Goal: Task Accomplishment & Management: Manage account settings

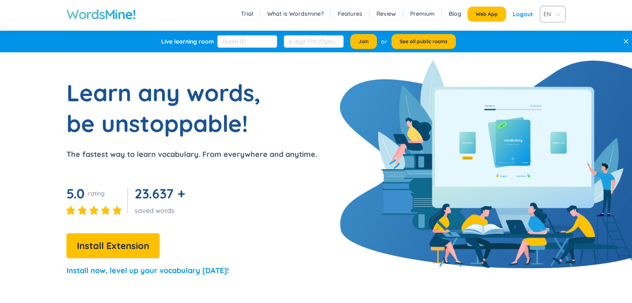
click at [527, 12] on div "Logout" at bounding box center [523, 14] width 20 height 15
click at [529, 14] on link "Login" at bounding box center [525, 14] width 15 height 15
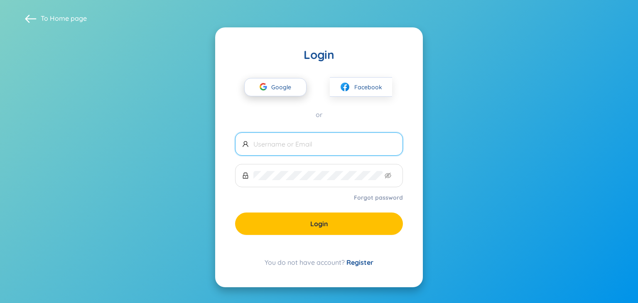
click at [268, 92] on div "button" at bounding box center [264, 88] width 16 height 18
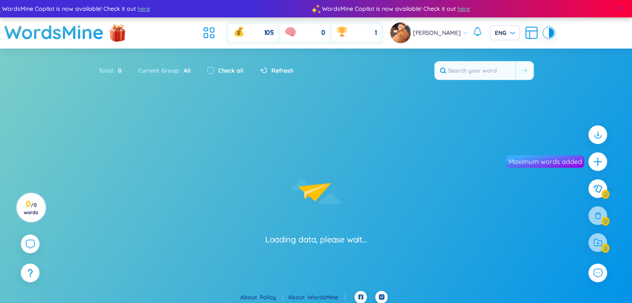
click at [629, 8] on div at bounding box center [620, 9] width 24 height 20
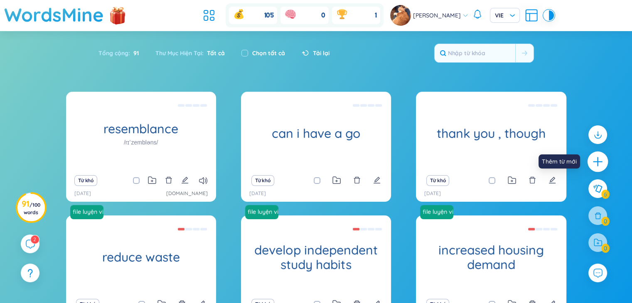
click at [600, 163] on icon "plus" at bounding box center [598, 162] width 12 height 12
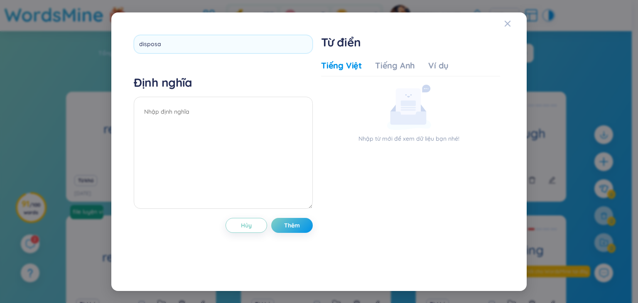
type input "disposal"
click at [231, 115] on textarea at bounding box center [223, 153] width 179 height 112
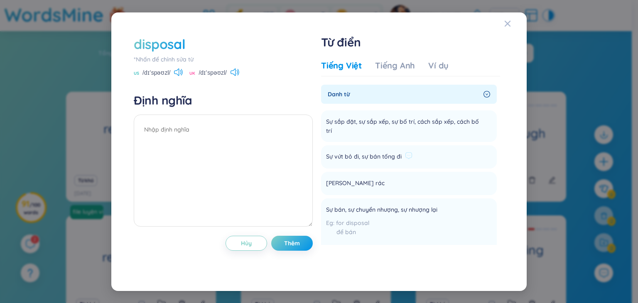
click at [411, 160] on div at bounding box center [408, 157] width 7 height 10
click at [409, 156] on icon at bounding box center [408, 155] width 7 height 7
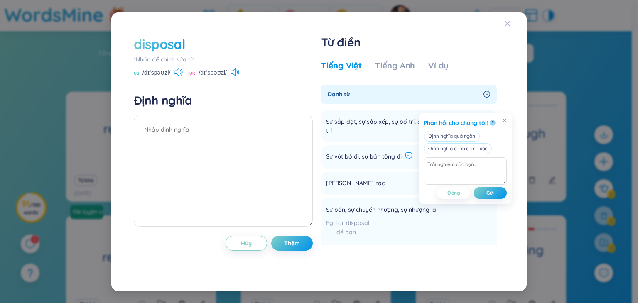
click at [382, 163] on div "Sự vứt bỏ đi, sự bán tống đi" at bounding box center [369, 156] width 86 height 13
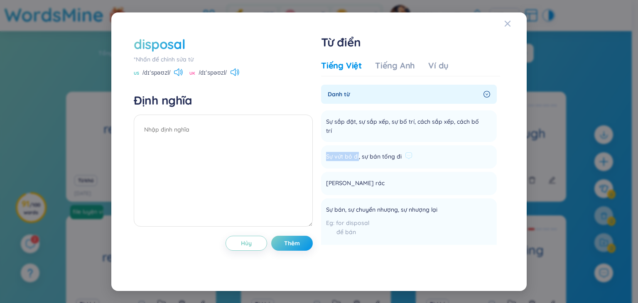
drag, startPoint x: 326, startPoint y: 158, endPoint x: 352, endPoint y: 156, distance: 26.7
click at [358, 156] on li "Sự vứt bỏ đi, sự bán tống đi Thêm" at bounding box center [409, 156] width 176 height 23
copy span "Sự vứt bỏ đi"
click at [187, 131] on textarea at bounding box center [223, 171] width 179 height 112
paste textarea "Sự vứt bỏ đi"
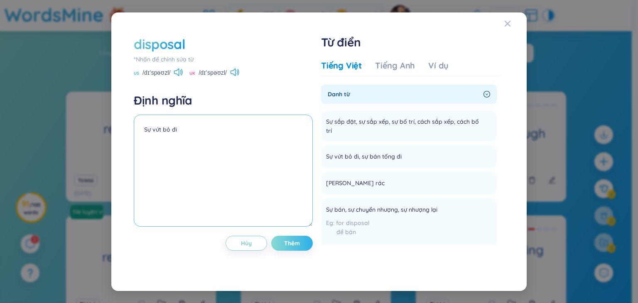
type textarea "Sự vứt bỏ đi"
click at [298, 243] on span "Thêm" at bounding box center [292, 243] width 16 height 8
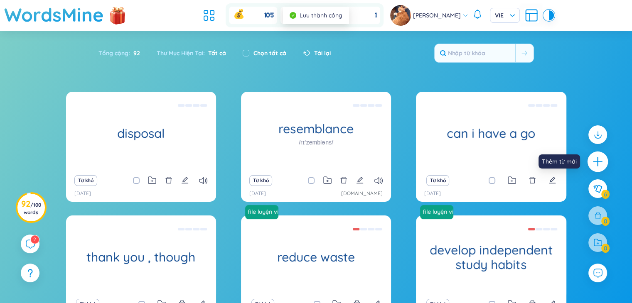
click at [592, 160] on icon "plus" at bounding box center [598, 162] width 12 height 12
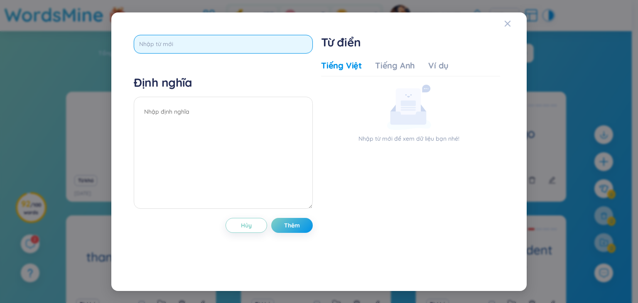
click at [151, 45] on input "text" at bounding box center [223, 44] width 179 height 19
type input "ư"
type input "weapon"
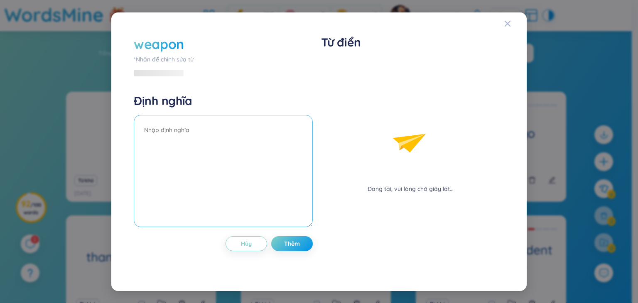
click at [238, 116] on textarea at bounding box center [223, 171] width 179 height 112
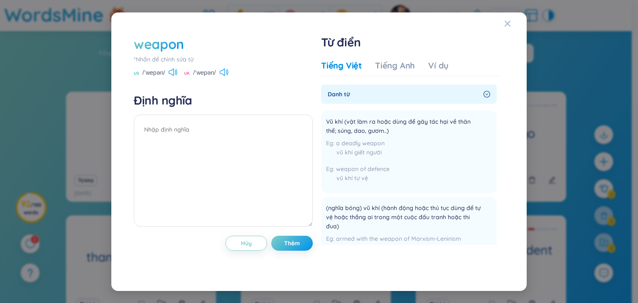
click at [137, 43] on div "weapon" at bounding box center [159, 44] width 50 height 18
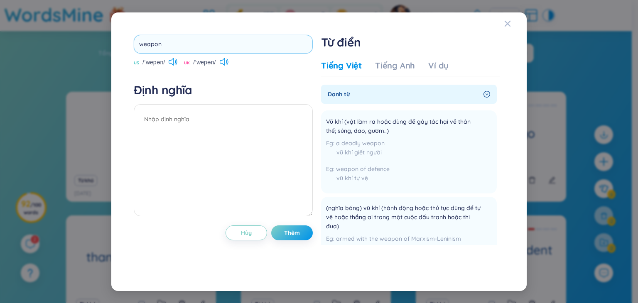
click at [137, 45] on input "weapon" at bounding box center [223, 44] width 179 height 19
type input "nuclear weapon"
click at [263, 121] on textarea at bounding box center [223, 160] width 179 height 112
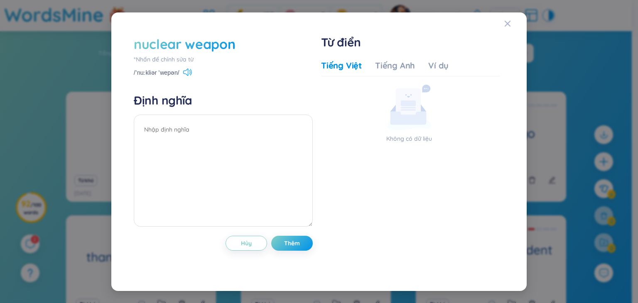
click at [187, 72] on icon at bounding box center [187, 72] width 9 height 7
click at [234, 48] on div "nuclear weapon" at bounding box center [185, 44] width 102 height 18
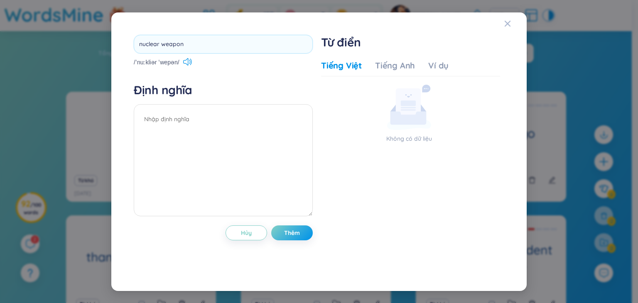
type input "nuclear weapons"
click at [204, 113] on div "Định nghĩa" at bounding box center [223, 151] width 179 height 136
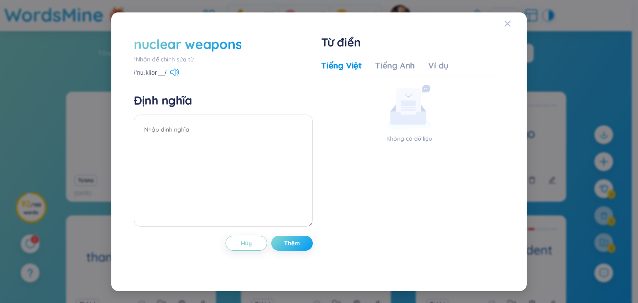
click at [298, 246] on span "Thêm" at bounding box center [292, 243] width 16 height 8
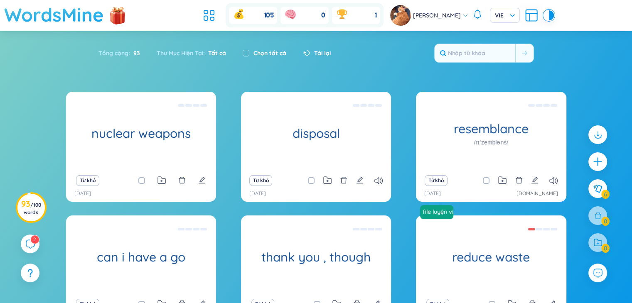
click at [91, 17] on h1 "WordsMine" at bounding box center [54, 15] width 100 height 30
click at [91, 14] on h1 "WordsMine" at bounding box center [54, 15] width 100 height 30
click at [115, 16] on img at bounding box center [117, 14] width 25 height 33
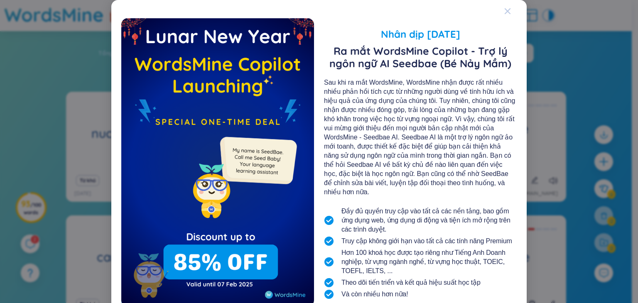
drag, startPoint x: 502, startPoint y: 12, endPoint x: 380, endPoint y: 30, distance: 123.4
click at [505, 12] on icon "Close" at bounding box center [508, 11] width 7 height 7
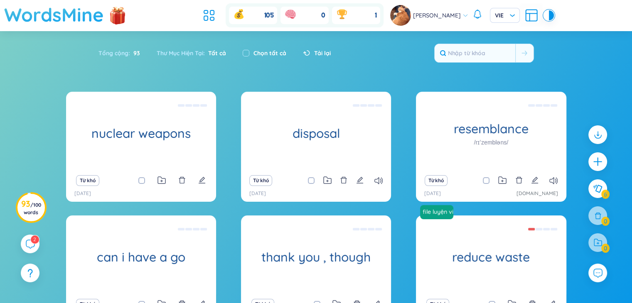
click at [41, 20] on h1 "WordsMine" at bounding box center [54, 15] width 100 height 30
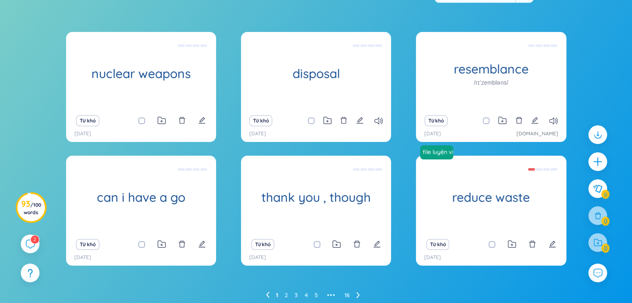
scroll to position [61, 0]
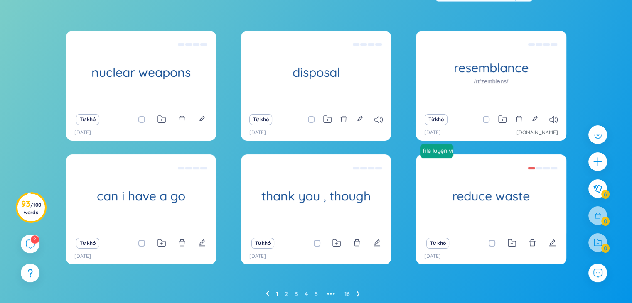
click at [199, 245] on icon "edit" at bounding box center [201, 242] width 7 height 7
type textarea "tôi có thể chơi 1 lượt ko"
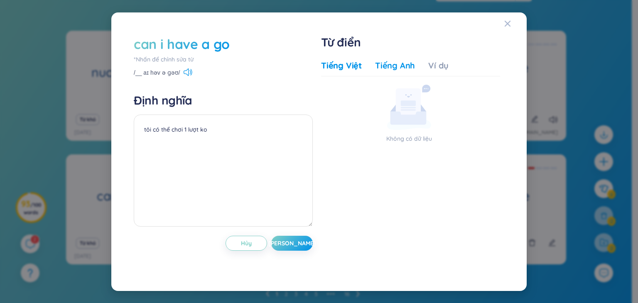
click at [399, 68] on div "Tiếng Anh" at bounding box center [395, 66] width 40 height 12
click at [435, 63] on div "Ví dụ" at bounding box center [438, 66] width 20 height 12
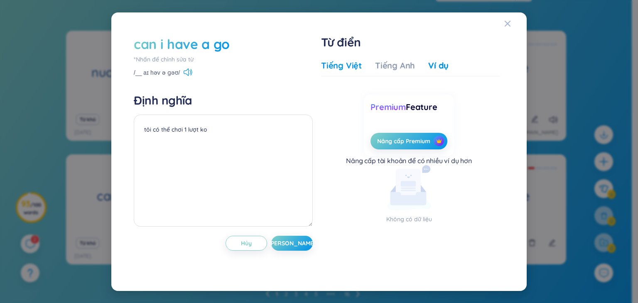
click at [349, 68] on div "Tiếng Việt" at bounding box center [341, 66] width 41 height 12
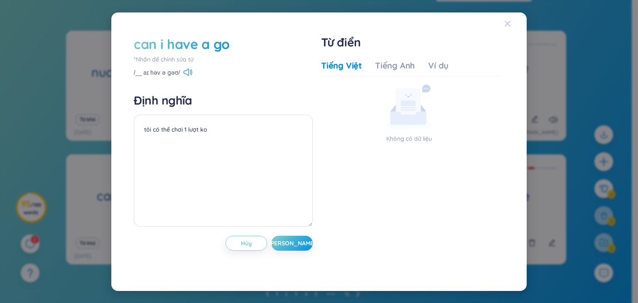
click at [517, 27] on span "Close" at bounding box center [516, 23] width 22 height 22
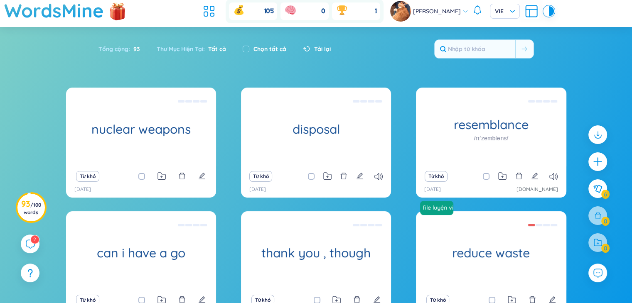
scroll to position [0, 0]
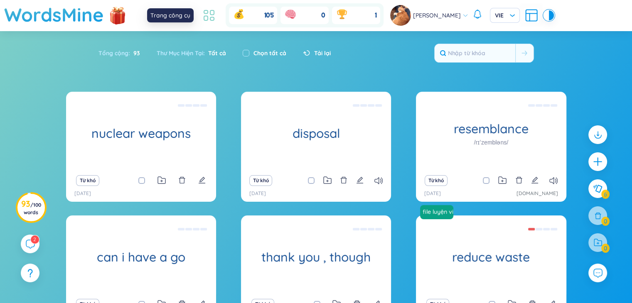
click at [206, 15] on icon at bounding box center [209, 15] width 15 height 15
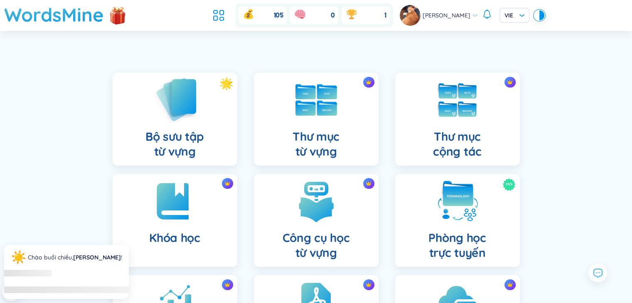
click at [180, 120] on img at bounding box center [175, 99] width 46 height 47
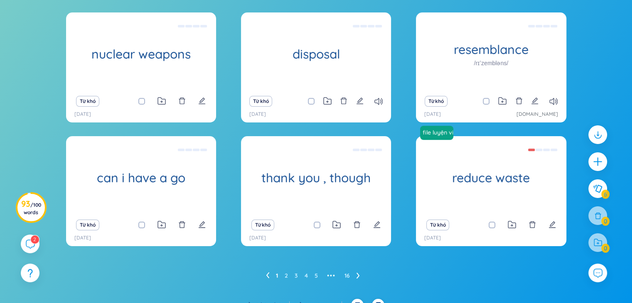
scroll to position [82, 0]
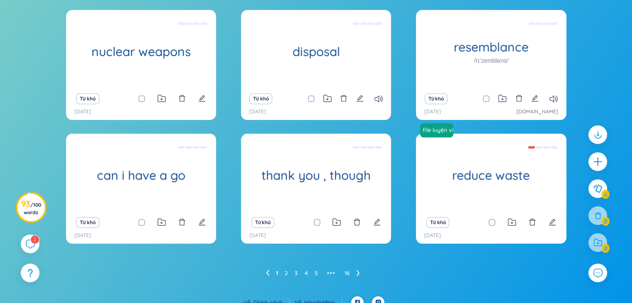
click at [267, 274] on icon at bounding box center [267, 273] width 3 height 6
click at [268, 274] on icon at bounding box center [267, 273] width 3 height 6
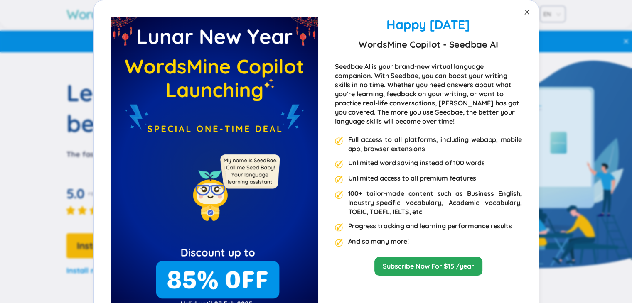
click at [524, 11] on icon "close" at bounding box center [527, 12] width 7 height 7
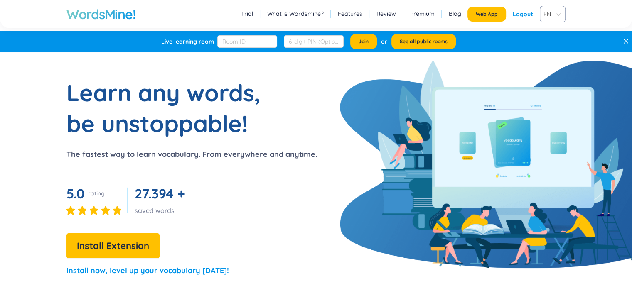
click at [532, 13] on div "Logout" at bounding box center [523, 14] width 20 height 15
click at [527, 12] on link "Login" at bounding box center [525, 14] width 15 height 15
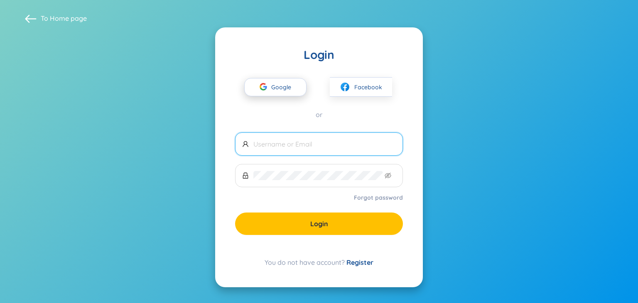
click at [278, 87] on span "Google" at bounding box center [283, 87] width 24 height 17
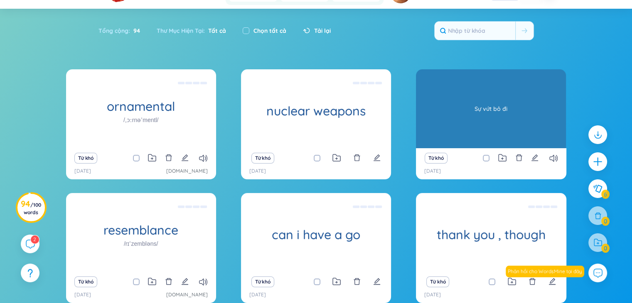
scroll to position [43, 0]
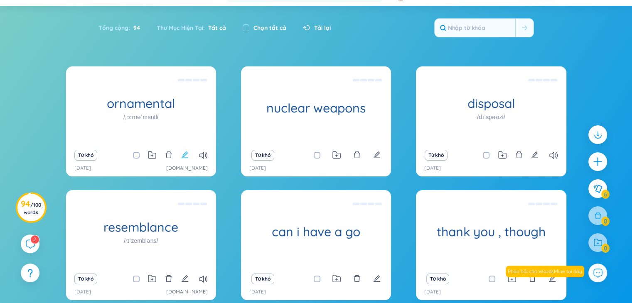
click at [184, 158] on icon "edit" at bounding box center [185, 155] width 7 height 7
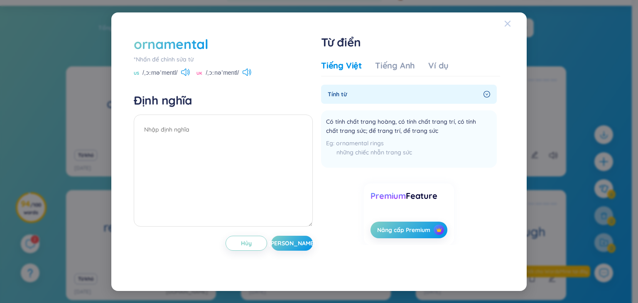
click at [514, 25] on span "Close" at bounding box center [516, 23] width 22 height 22
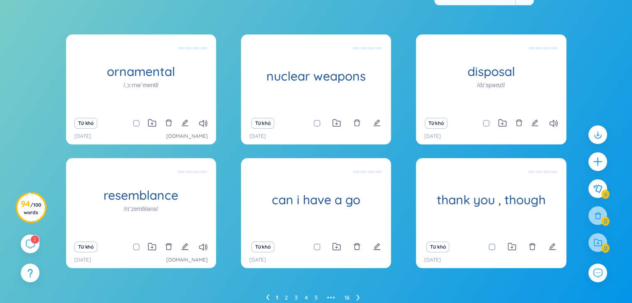
scroll to position [65, 0]
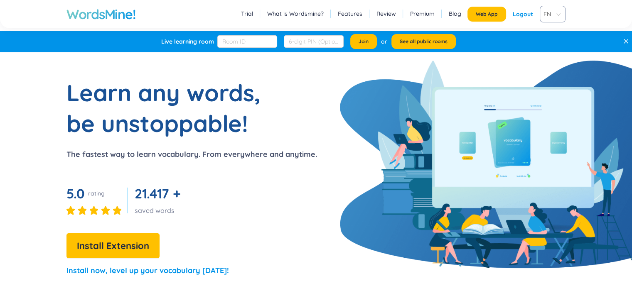
click at [526, 11] on div "Logout" at bounding box center [523, 14] width 20 height 15
click at [529, 12] on link "Login" at bounding box center [525, 14] width 15 height 15
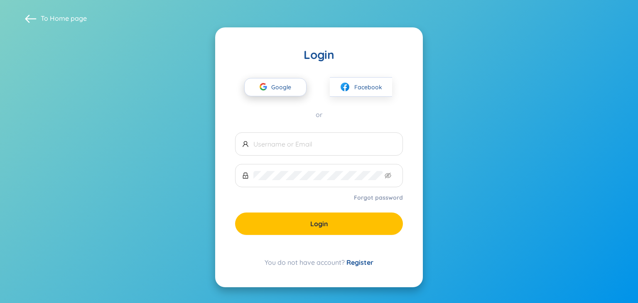
click at [282, 91] on span "Google" at bounding box center [283, 87] width 24 height 17
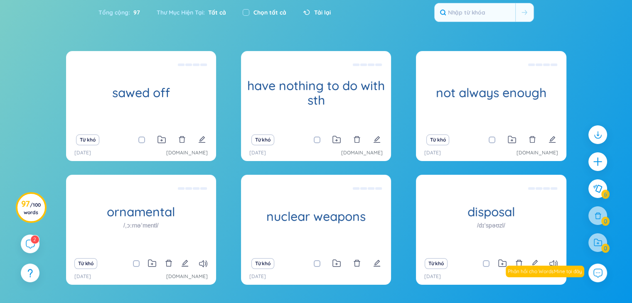
scroll to position [45, 0]
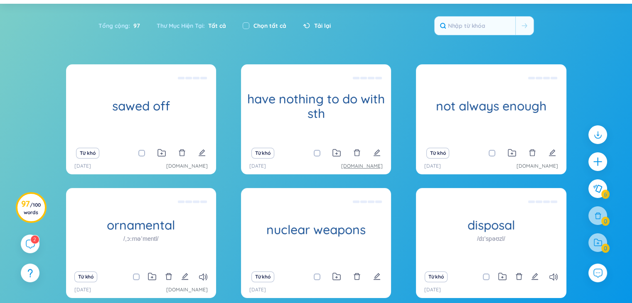
click at [379, 166] on link "www.notion.so" at bounding box center [362, 167] width 42 height 8
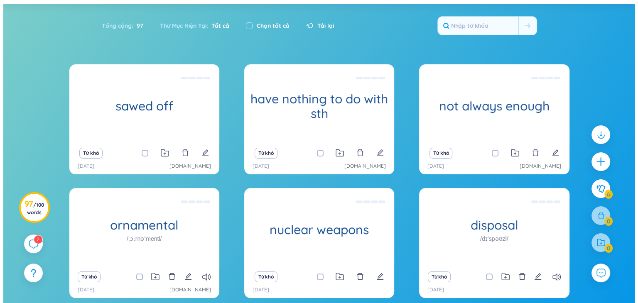
scroll to position [0, 0]
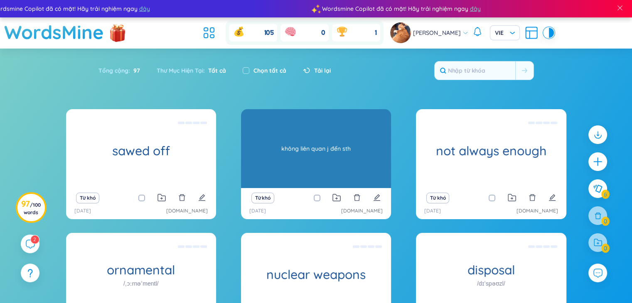
click at [352, 157] on div "không liên quan j đến sth" at bounding box center [316, 148] width 142 height 75
click at [318, 163] on div "have nothing to do with sth không liên quan j đến sth" at bounding box center [316, 148] width 150 height 79
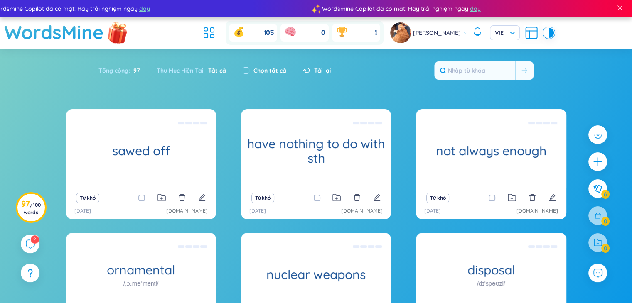
click at [119, 34] on img at bounding box center [117, 32] width 25 height 33
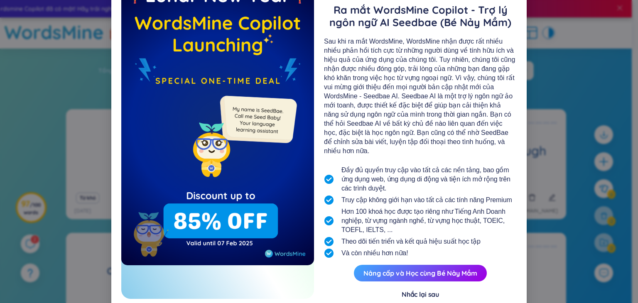
scroll to position [42, 0]
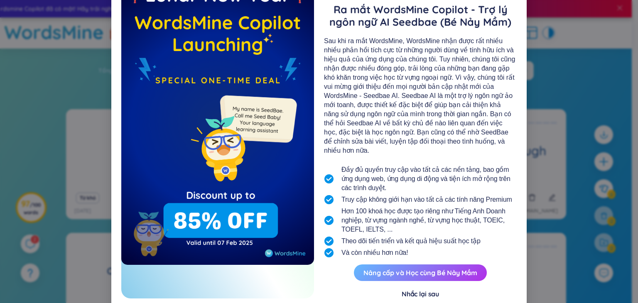
click at [417, 268] on button "Nâng cấp và Học cùng Bé Nảy Mầm" at bounding box center [420, 273] width 133 height 17
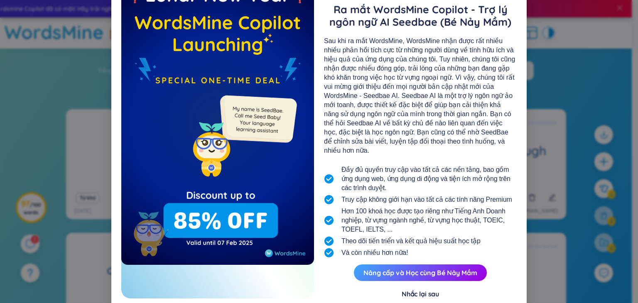
click at [427, 290] on div "Nhắc lại sau" at bounding box center [420, 294] width 37 height 9
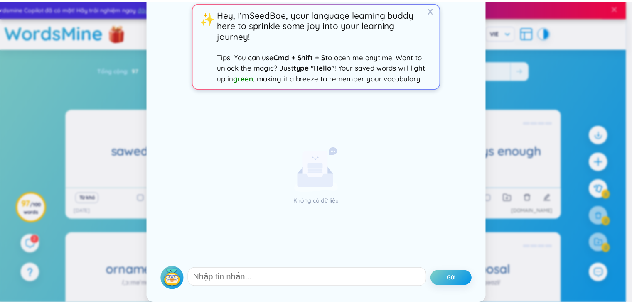
scroll to position [0, 0]
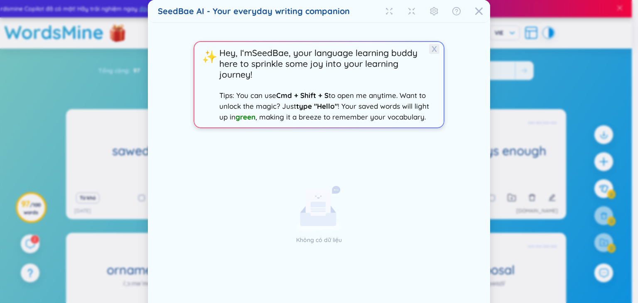
click at [433, 49] on span "X" at bounding box center [434, 49] width 10 height 10
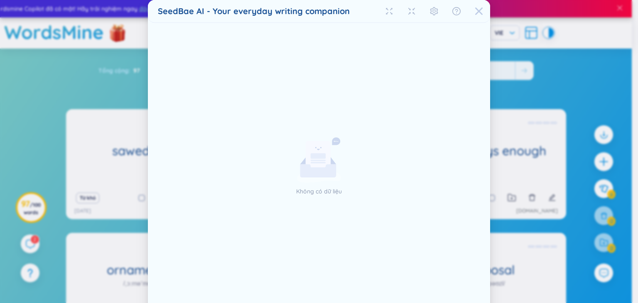
click at [478, 6] on div "Close" at bounding box center [479, 11] width 8 height 22
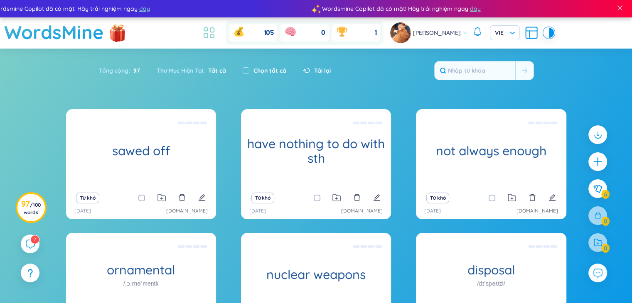
click at [211, 34] on icon at bounding box center [209, 32] width 15 height 15
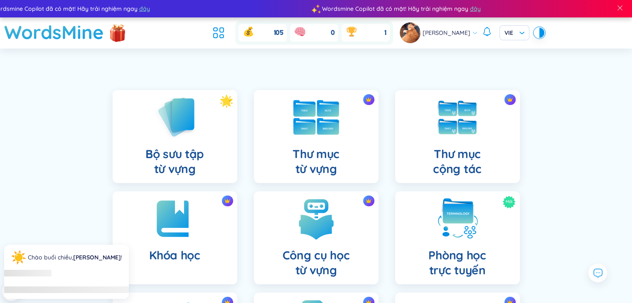
click at [340, 138] on div "Thư mục từ vựng" at bounding box center [316, 136] width 125 height 93
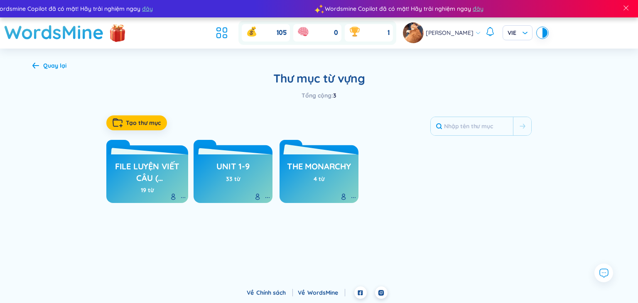
click at [328, 175] on h3 "the monarchy" at bounding box center [319, 169] width 64 height 16
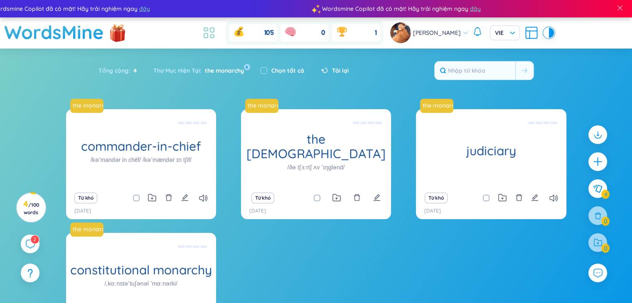
click at [209, 32] on icon at bounding box center [209, 32] width 15 height 15
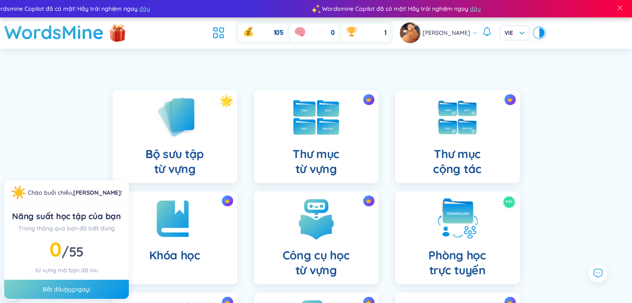
click at [309, 126] on img at bounding box center [316, 117] width 46 height 35
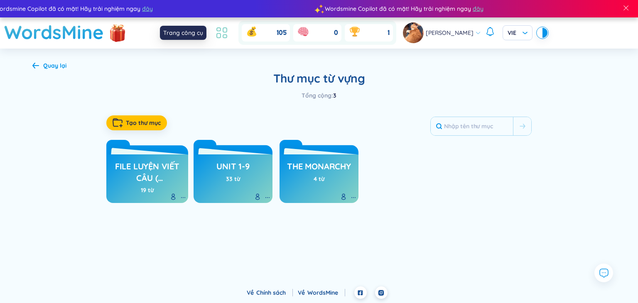
click at [219, 35] on icon at bounding box center [221, 32] width 15 height 15
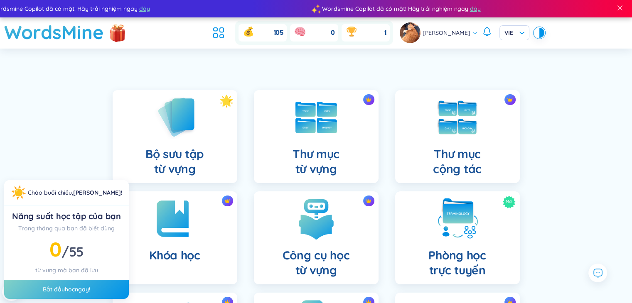
click at [227, 30] on ul at bounding box center [220, 33] width 22 height 18
click at [342, 141] on div "Thư mục từ vựng" at bounding box center [316, 136] width 125 height 93
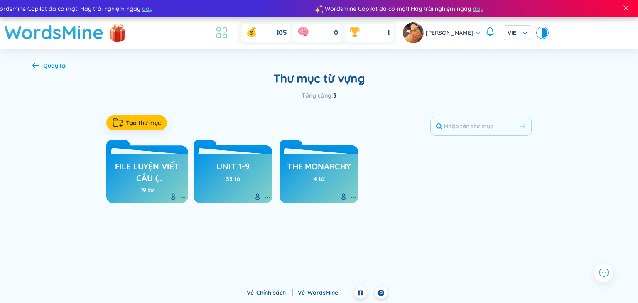
click at [218, 31] on icon at bounding box center [219, 29] width 4 height 3
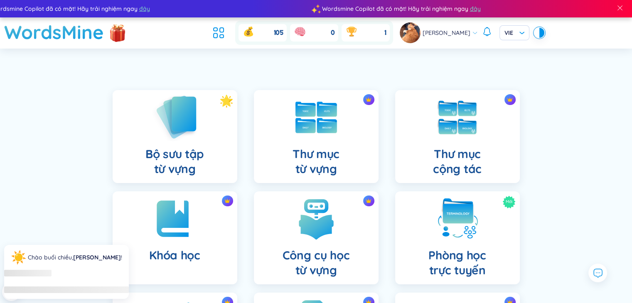
click at [206, 148] on div "Bộ sưu tập từ vựng" at bounding box center [175, 136] width 125 height 93
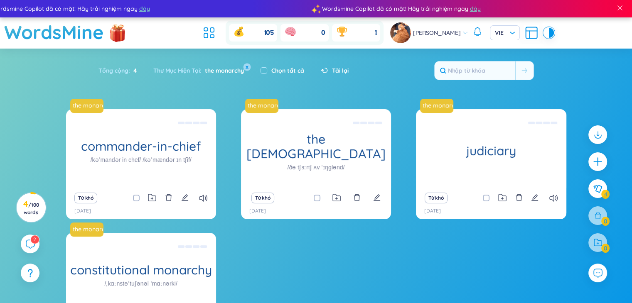
click at [246, 67] on button "x" at bounding box center [246, 66] width 7 height 7
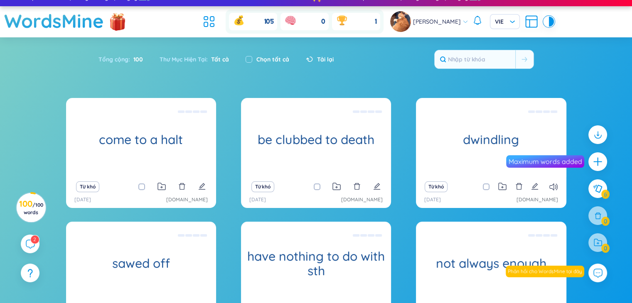
scroll to position [12, 0]
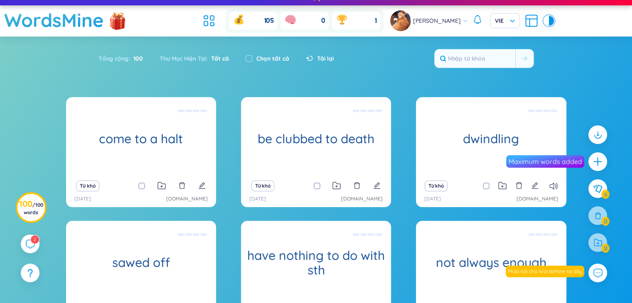
click at [244, 55] on div "Chọn tất cả" at bounding box center [267, 58] width 60 height 17
click at [250, 56] on input "checkbox" at bounding box center [249, 58] width 7 height 7
checkbox input "true"
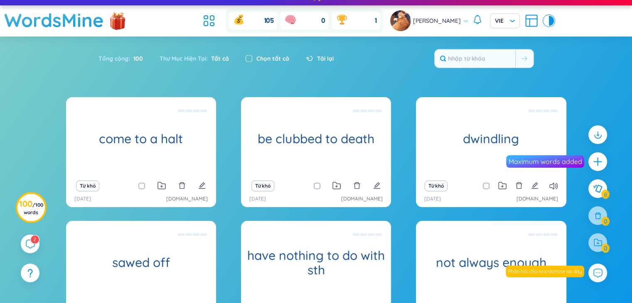
checkbox input "true"
click at [250, 56] on input "checkbox" at bounding box center [249, 58] width 7 height 7
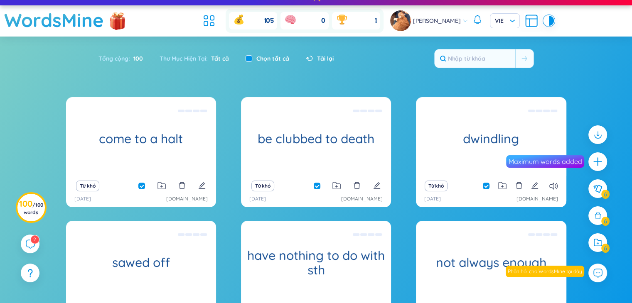
checkbox input "false"
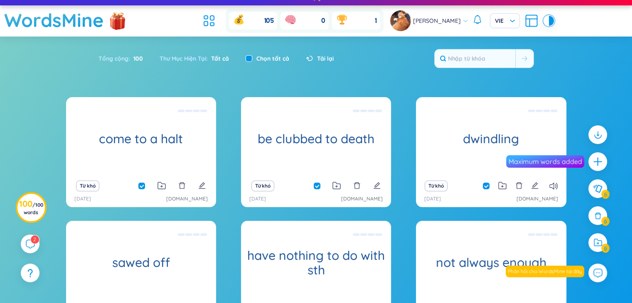
checkbox input "false"
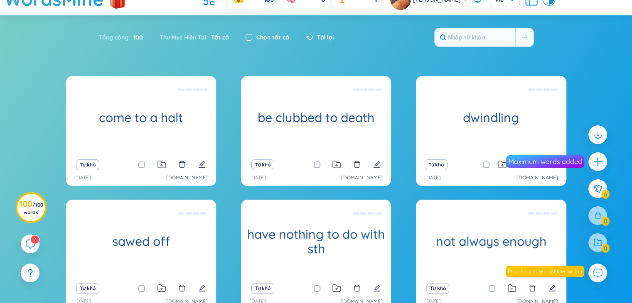
scroll to position [22, 0]
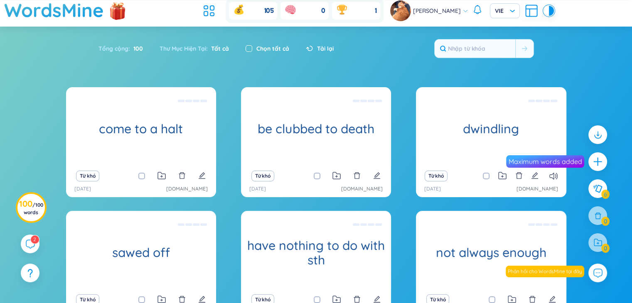
click at [250, 46] on input "checkbox" at bounding box center [249, 48] width 7 height 7
checkbox input "true"
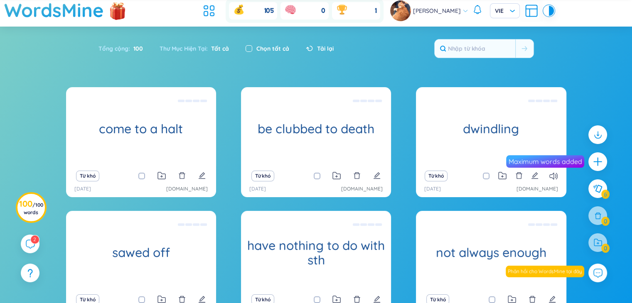
checkbox input "true"
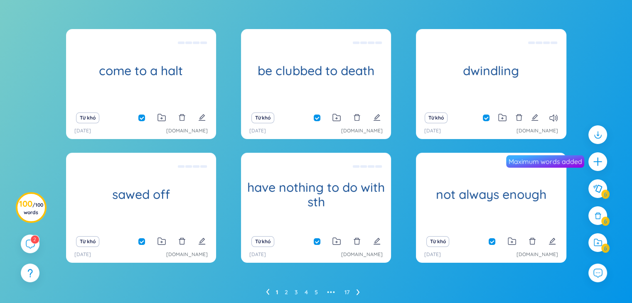
scroll to position [77, 0]
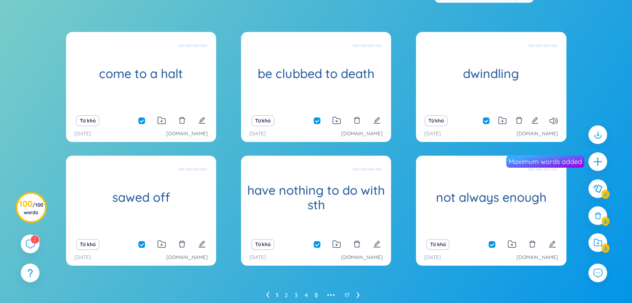
click at [315, 296] on link "5" at bounding box center [316, 295] width 3 height 12
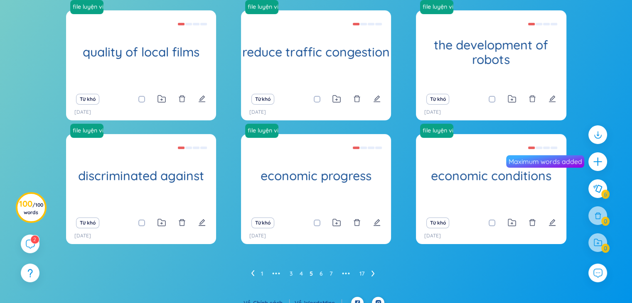
scroll to position [98, 0]
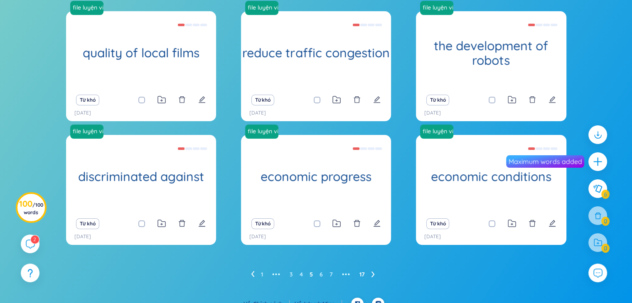
click at [359, 275] on ul "1 ••• 3 4 5 6 7 ••• 17" at bounding box center [316, 274] width 131 height 13
click at [362, 275] on link "17" at bounding box center [362, 274] width 5 height 12
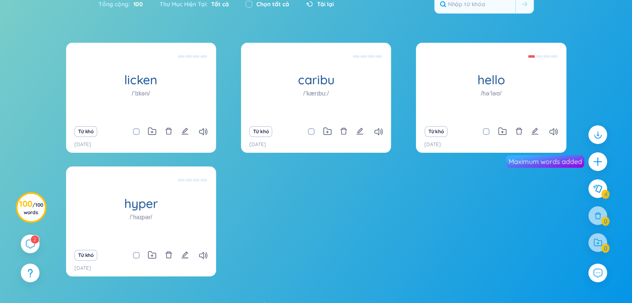
scroll to position [46, 0]
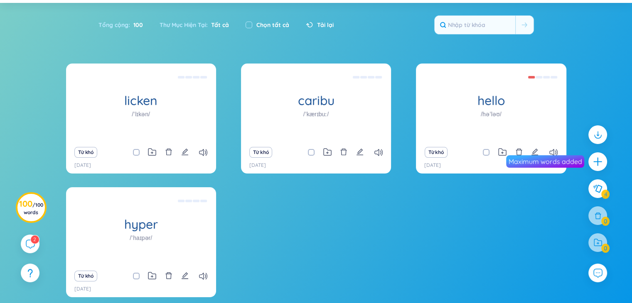
click at [263, 26] on label "Chọn tất cả" at bounding box center [272, 24] width 33 height 9
checkbox input "true"
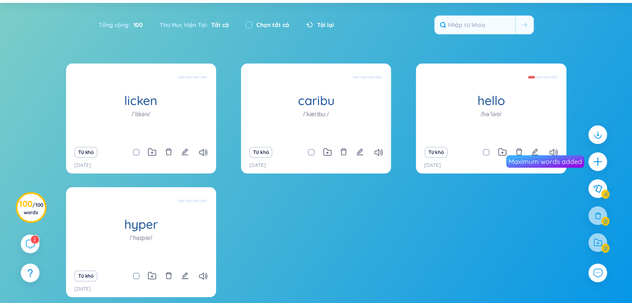
checkbox input "true"
click at [593, 220] on icon at bounding box center [597, 216] width 9 height 9
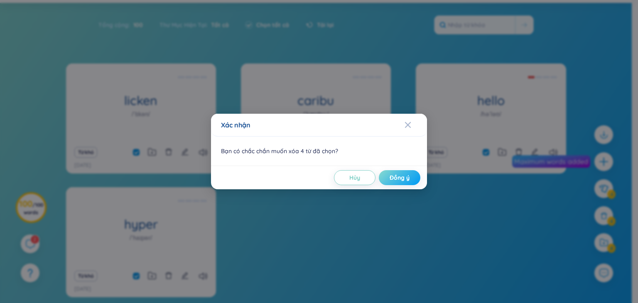
click at [399, 182] on button "Đồng ý" at bounding box center [400, 177] width 42 height 15
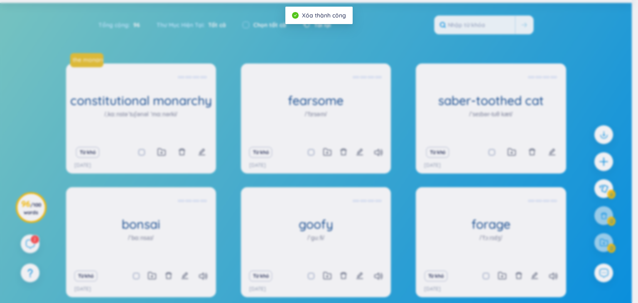
drag, startPoint x: 638, startPoint y: 158, endPoint x: 638, endPoint y: 163, distance: 5.8
click at [638, 163] on div "Xác nhận Bạn có chắc chắn muốn xóa 0 từ đã chọn? Hủy Đồng ý" at bounding box center [319, 151] width 638 height 303
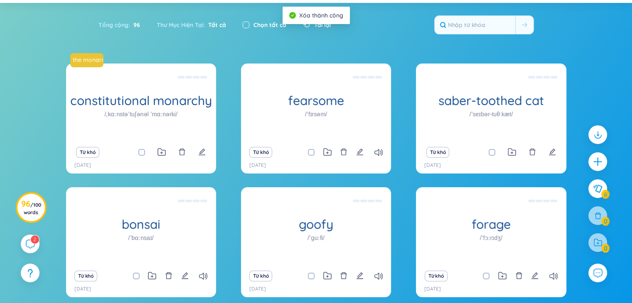
click at [244, 25] on input "checkbox" at bounding box center [246, 25] width 7 height 7
checkbox input "true"
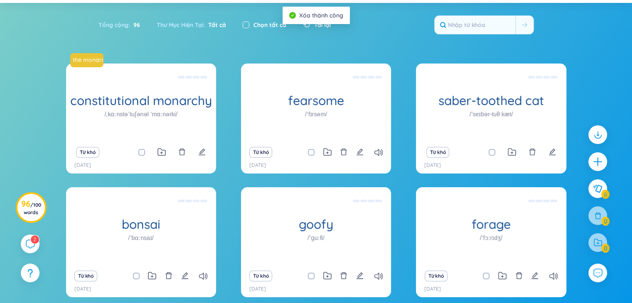
checkbox input "true"
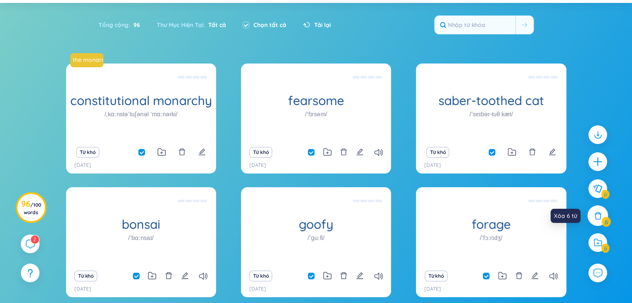
click at [601, 215] on icon at bounding box center [597, 216] width 9 height 9
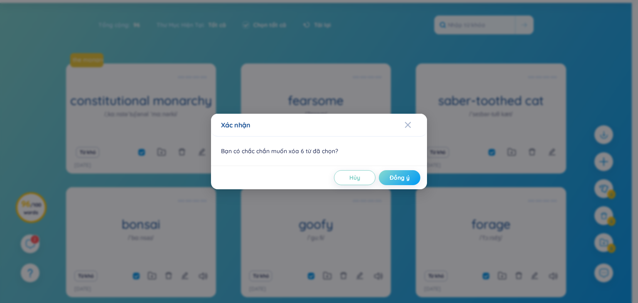
click at [399, 177] on span "Đồng ý" at bounding box center [400, 178] width 20 height 8
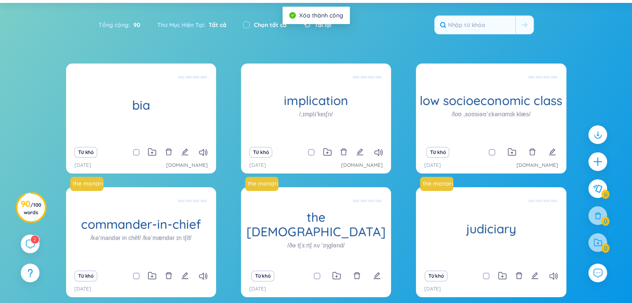
click at [251, 21] on div "Chọn tất cả" at bounding box center [265, 24] width 44 height 9
click at [249, 22] on input "checkbox" at bounding box center [246, 25] width 7 height 7
checkbox input "true"
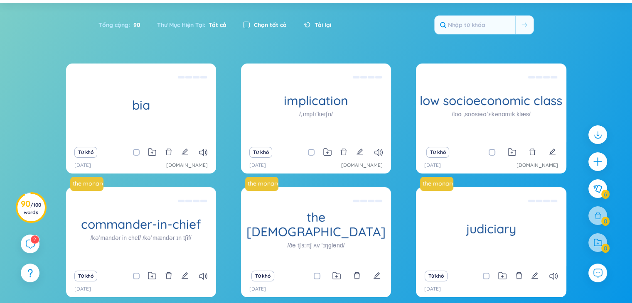
checkbox input "true"
click at [602, 214] on div at bounding box center [598, 216] width 21 height 21
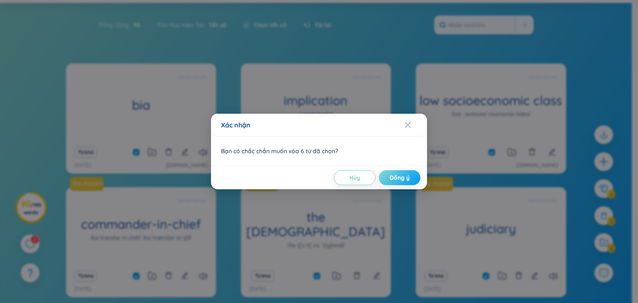
drag, startPoint x: 412, startPoint y: 181, endPoint x: 416, endPoint y: 179, distance: 4.3
click at [412, 180] on button "Đồng ý" at bounding box center [400, 177] width 42 height 15
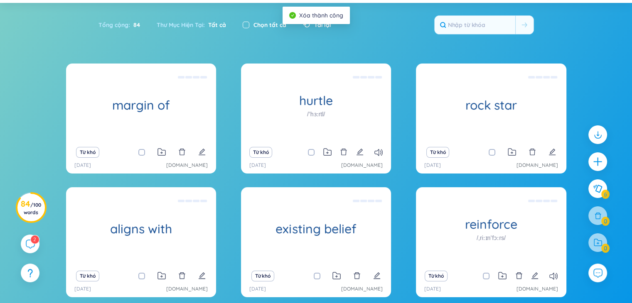
click at [245, 25] on input "checkbox" at bounding box center [246, 25] width 7 height 7
checkbox input "true"
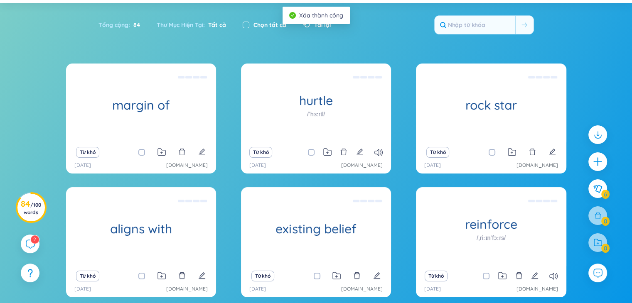
checkbox input "true"
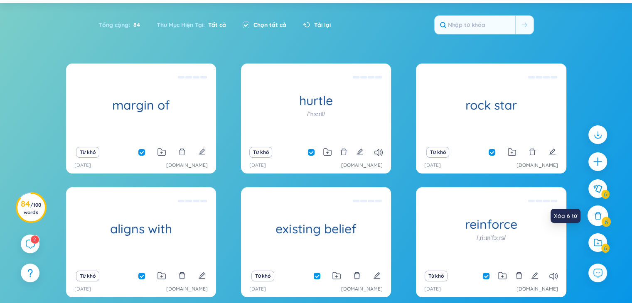
click at [595, 214] on icon at bounding box center [597, 215] width 7 height 7
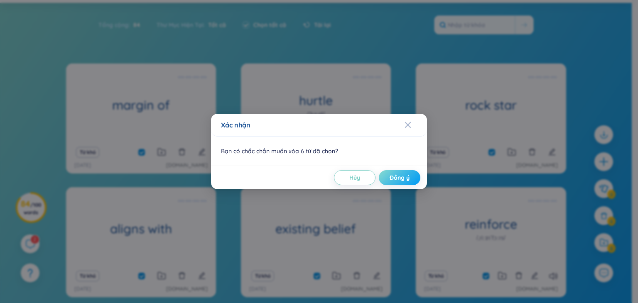
click at [410, 178] on button "Đồng ý" at bounding box center [400, 177] width 42 height 15
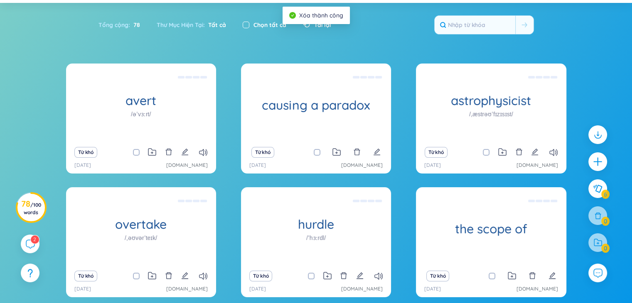
click at [246, 24] on input "checkbox" at bounding box center [246, 25] width 7 height 7
checkbox input "true"
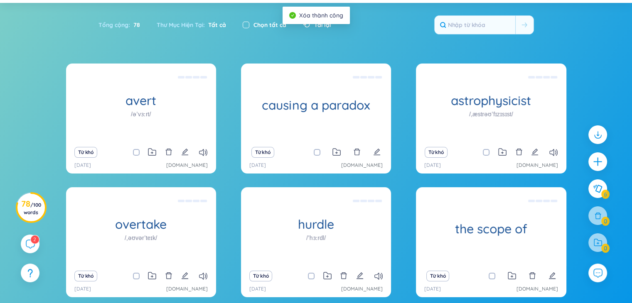
checkbox input "true"
click at [596, 218] on icon at bounding box center [597, 216] width 9 height 9
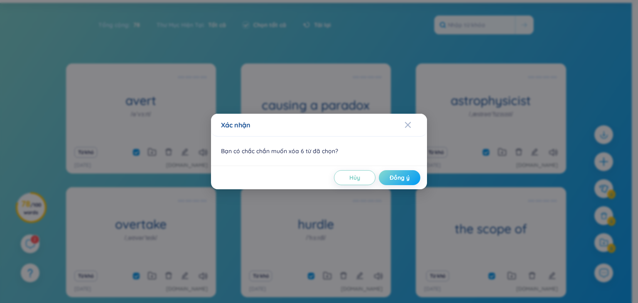
click at [401, 182] on button "Đồng ý" at bounding box center [400, 177] width 42 height 15
checkbox input "false"
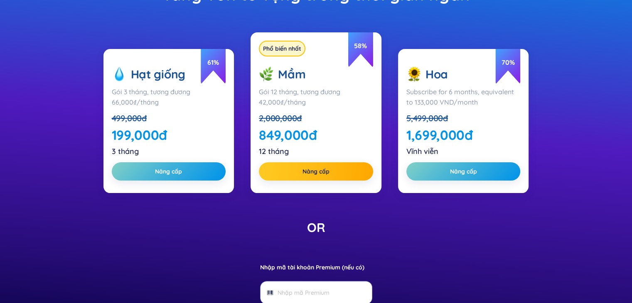
scroll to position [126, 0]
